Goal: Register for event/course

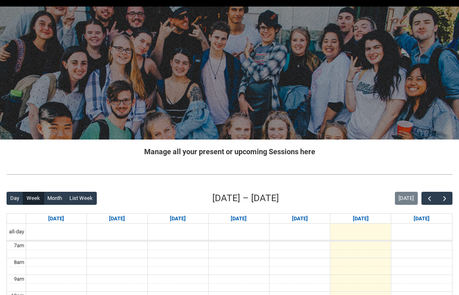
scroll to position [29, 0]
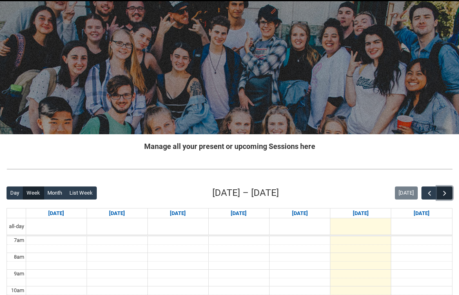
click at [446, 193] on span "button" at bounding box center [444, 193] width 8 height 8
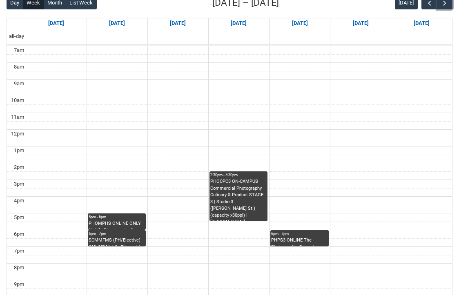
scroll to position [218, 0]
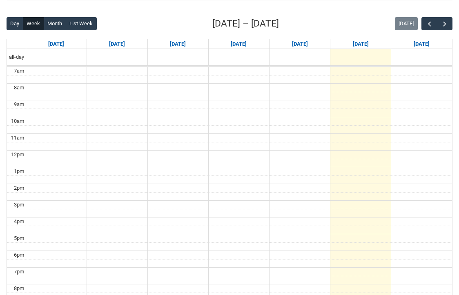
scroll to position [180, 0]
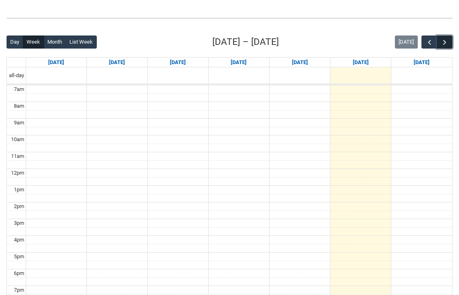
click at [442, 44] on span "button" at bounding box center [444, 42] width 8 height 8
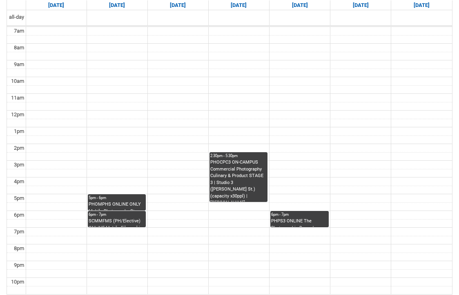
scroll to position [256, 0]
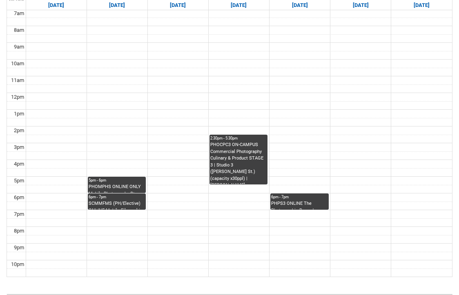
click at [132, 203] on div "SCMMFMS (PH/Elective) ONLINE Mobile Filmmaking | Online | [PERSON_NAME]" at bounding box center [117, 204] width 56 height 9
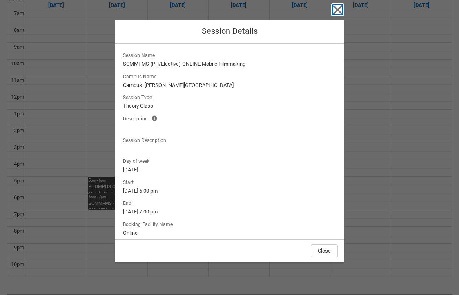
click at [331, 4] on icon "button" at bounding box center [337, 9] width 13 height 13
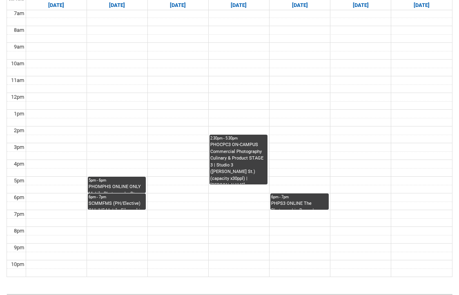
click at [124, 203] on div "SCMMFMS (PH/Elective) ONLINE Mobile Filmmaking | Online | [PERSON_NAME]" at bounding box center [117, 204] width 56 height 9
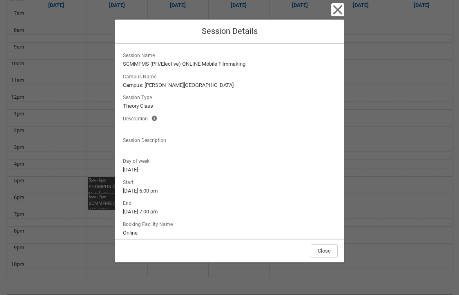
scroll to position [35, 0]
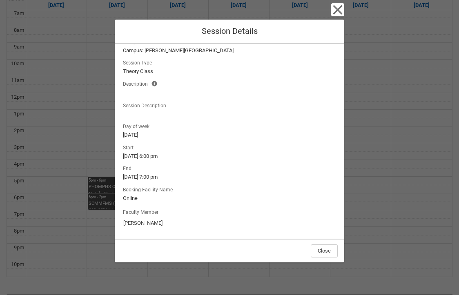
drag, startPoint x: 123, startPoint y: 223, endPoint x: 138, endPoint y: 223, distance: 15.1
click at [138, 223] on input "Nigel Karikari" at bounding box center [229, 223] width 213 height 13
click at [130, 223] on input "Nigel Karikari" at bounding box center [229, 223] width 213 height 13
click at [138, 211] on label "Faculty Member" at bounding box center [142, 211] width 39 height 9
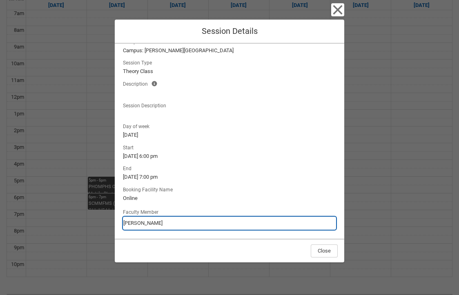
click at [138, 217] on input "Nigel Karikari" at bounding box center [229, 223] width 213 height 13
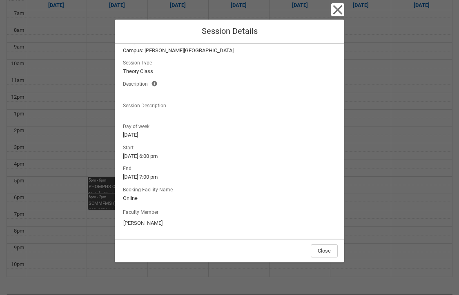
click at [134, 226] on input "Nigel Karikari" at bounding box center [229, 223] width 213 height 13
click at [202, 226] on input "Nigel Karikari" at bounding box center [229, 223] width 213 height 13
click at [188, 225] on input "Nigel Karikari" at bounding box center [229, 223] width 213 height 13
click at [142, 222] on input "Nigel Karikari" at bounding box center [229, 223] width 213 height 13
click at [133, 224] on input "Nigel Karikari" at bounding box center [229, 223] width 213 height 13
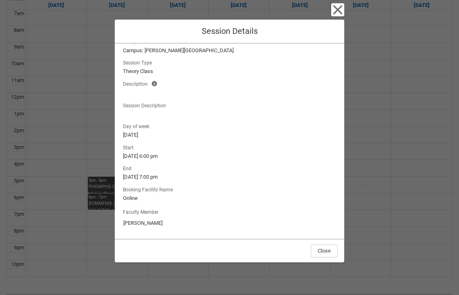
drag, startPoint x: 157, startPoint y: 224, endPoint x: 121, endPoint y: 223, distance: 35.5
click at [121, 223] on div "Faculty Member Nigel Karikari" at bounding box center [229, 218] width 216 height 27
click at [340, 8] on icon "button" at bounding box center [337, 9] width 9 height 9
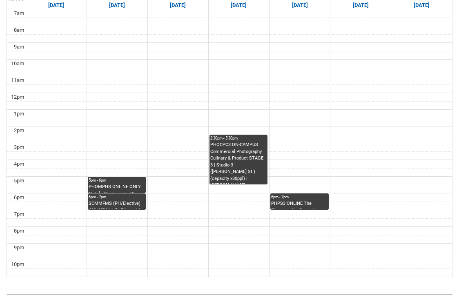
click at [130, 205] on div "SCMMFMS (PH/Elective) ONLINE Mobile Filmmaking | Online | Nigel Karikari" at bounding box center [117, 204] width 56 height 9
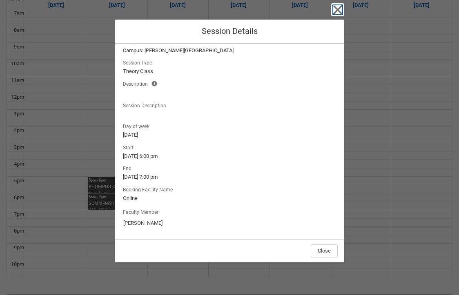
click at [335, 13] on icon "button" at bounding box center [337, 9] width 9 height 9
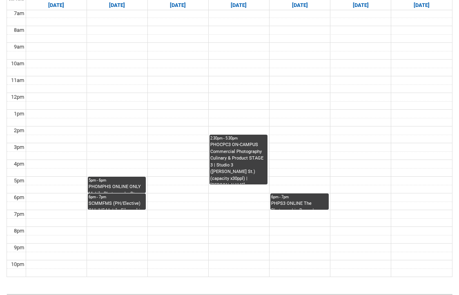
click at [137, 184] on div "PHOMPHS ONLINE ONLY Mobile Photography Stage 3 | Online | Nicole Marie" at bounding box center [117, 188] width 56 height 9
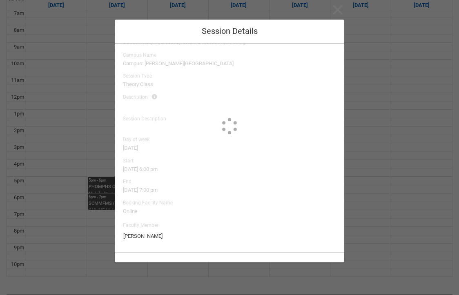
type input "Nicole Marie"
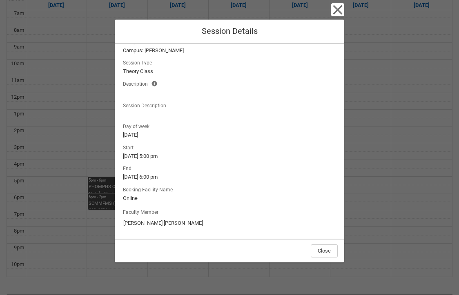
scroll to position [0, 0]
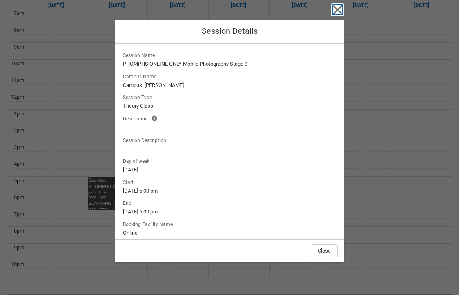
click at [339, 4] on icon "button" at bounding box center [337, 9] width 13 height 13
